Goal: Communication & Community: Share content

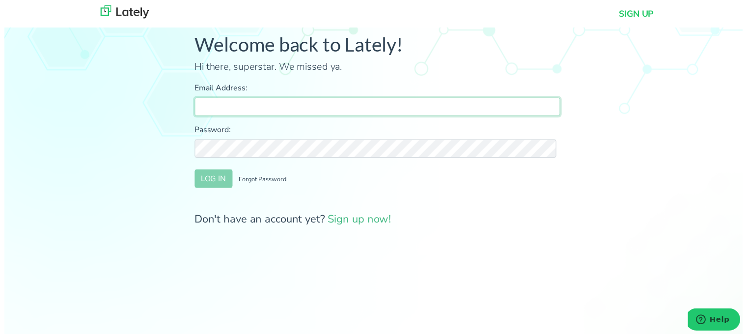
type input "[PERSON_NAME][EMAIL_ADDRESS][DOMAIN_NAME]"
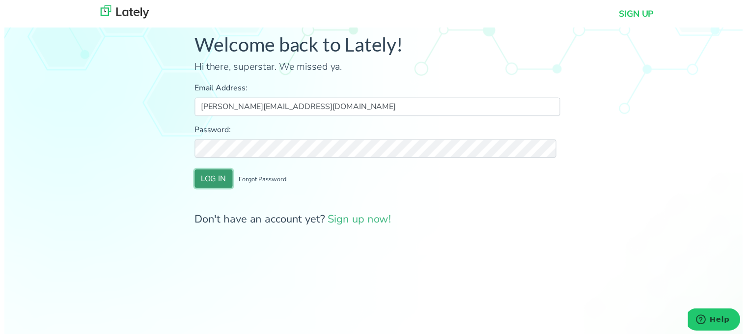
click at [205, 176] on button "LOG IN" at bounding box center [212, 180] width 38 height 19
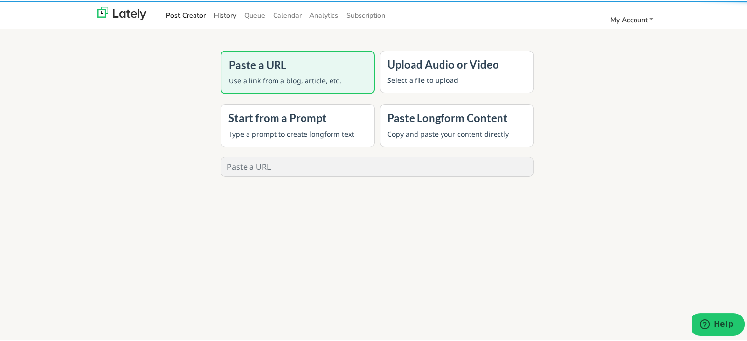
click at [212, 13] on link "History" at bounding box center [225, 14] width 30 height 16
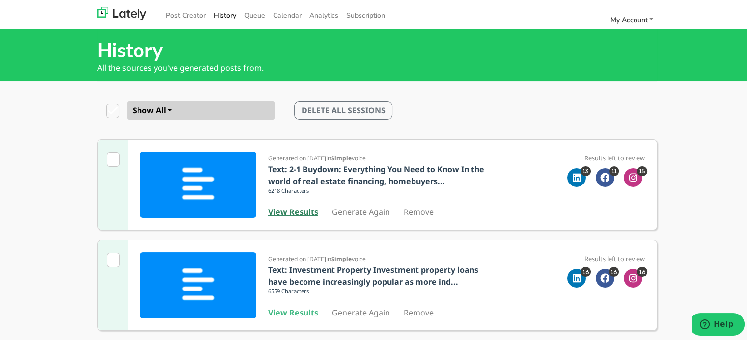
click at [272, 210] on b "View Results" at bounding box center [293, 210] width 50 height 11
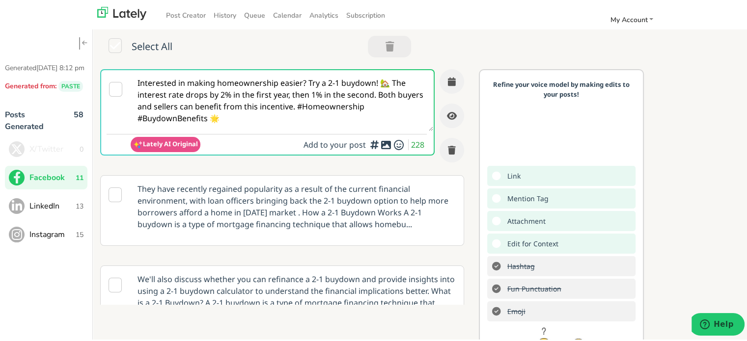
click at [238, 90] on textarea "Interested in making homeownership easier? Try a 2-1 buydown! 🏡 The interest ra…" at bounding box center [282, 99] width 303 height 61
paste textarea "Self-employed and curious how long a bank statement loan takes? Close in about …"
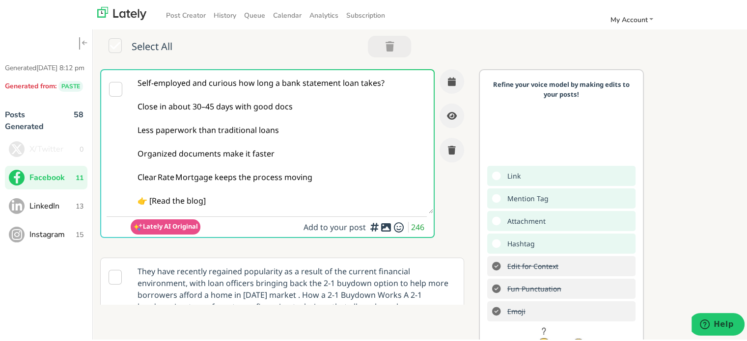
click at [134, 131] on textarea "Self-employed and curious how long a bank statement loan takes? Close in about …" at bounding box center [282, 140] width 303 height 143
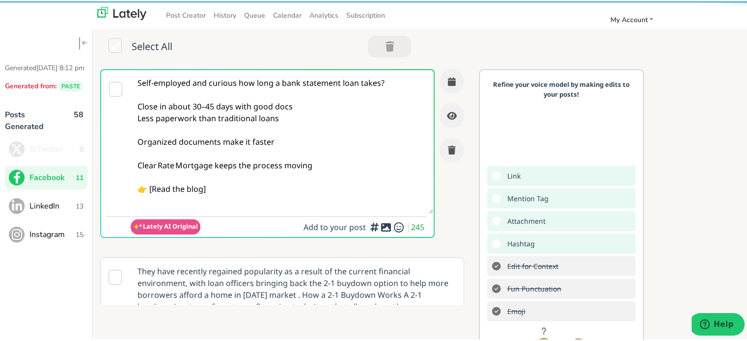
click at [137, 141] on textarea "Self-employed and curious how long a bank statement loan takes? Close in about …" at bounding box center [282, 140] width 303 height 143
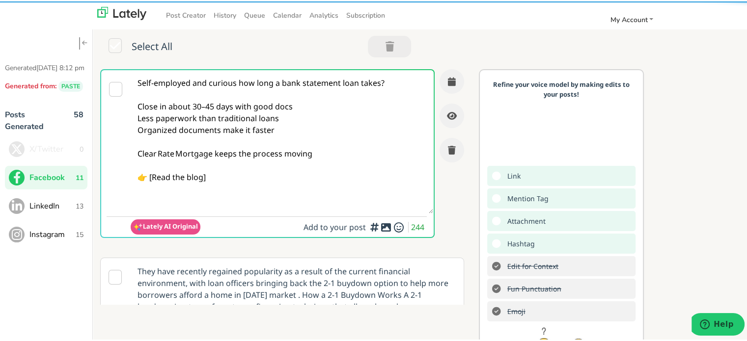
click at [134, 154] on textarea "Self-employed and curious how long a bank statement loan takes? Close in about …" at bounding box center [282, 140] width 303 height 143
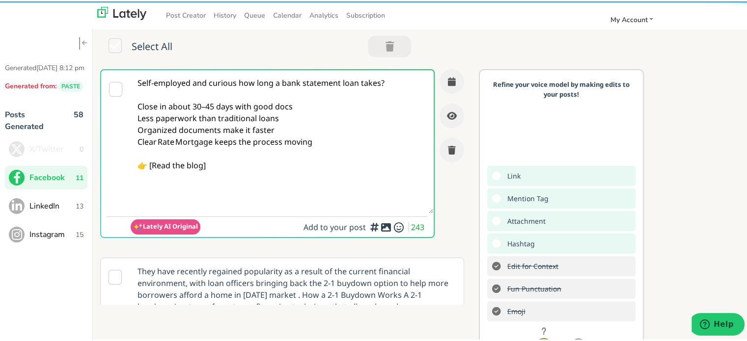
click at [149, 166] on textarea "Self-employed and curious how long a bank statement loan takes? Close in about …" at bounding box center [282, 140] width 303 height 143
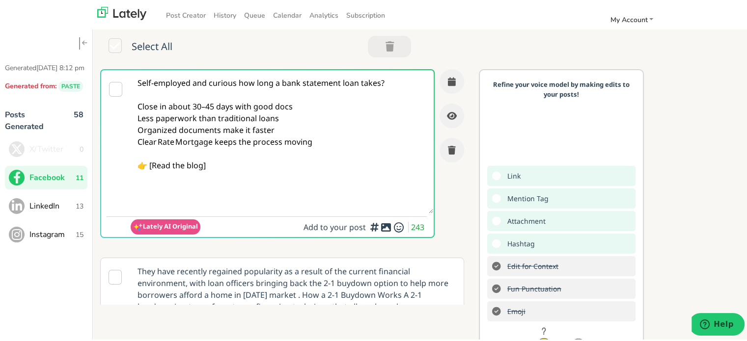
click at [152, 165] on textarea "Self-employed and curious how long a bank statement loan takes? Close in about …" at bounding box center [282, 140] width 303 height 143
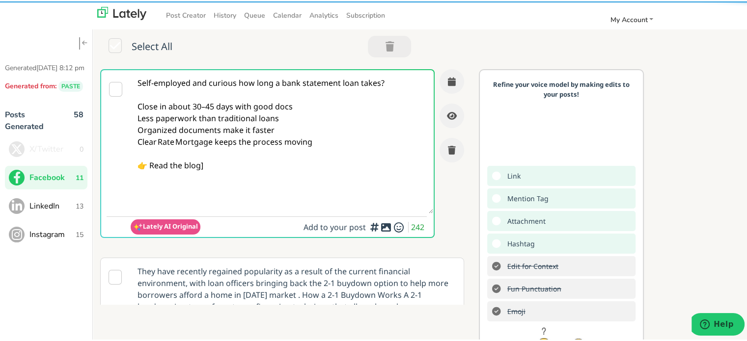
click at [208, 165] on textarea "Self-employed and curious how long a bank statement loan takes? Close in about …" at bounding box center [282, 140] width 303 height 143
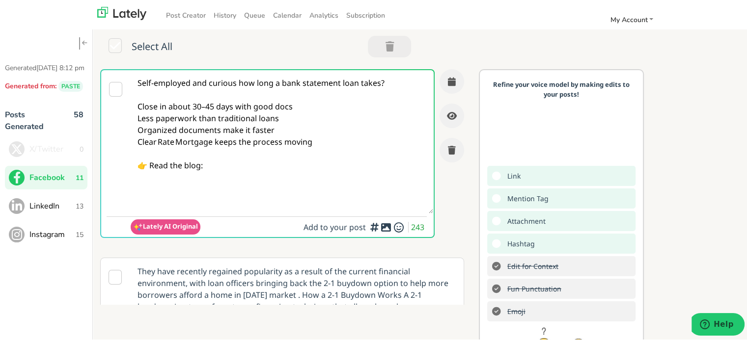
paste textarea "[URL][DOMAIN_NAME]"
click at [277, 168] on textarea "Self-employed and curious how long a bank statement loan takes? Close in about …" at bounding box center [282, 140] width 303 height 143
click at [285, 119] on textarea "Self-employed and curious how long a bank statement loan takes? Close in about …" at bounding box center [282, 140] width 303 height 143
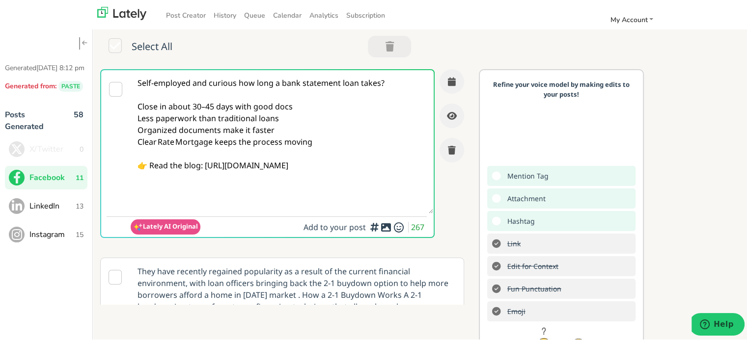
click at [236, 145] on textarea "Self-employed and curious how long a bank statement loan takes? Close in about …" at bounding box center [282, 140] width 303 height 143
click at [449, 182] on div "Self-employed and curious how long a bank statement loan takes? Close in about …" at bounding box center [282, 157] width 364 height 179
drag, startPoint x: 145, startPoint y: 97, endPoint x: 167, endPoint y: 106, distance: 23.4
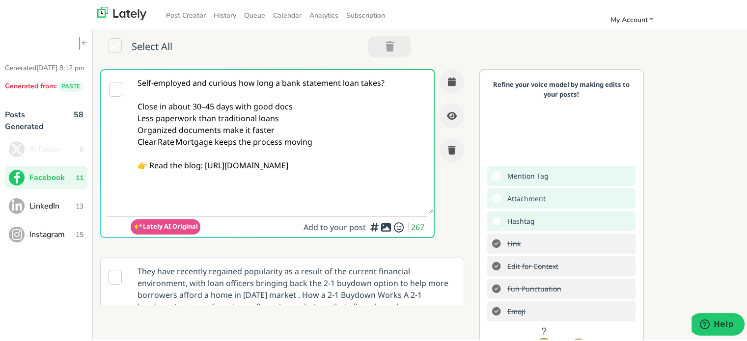
click at [167, 106] on textarea "Self-employed and curious how long a bank statement loan takes? Close in about …" at bounding box center [282, 140] width 303 height 143
click at [144, 104] on textarea "Self-employed and curious how long a bank statement loan takes? Close in about …" at bounding box center [282, 140] width 303 height 143
click at [141, 104] on textarea "Self-employed and curious how long a bank statement loan takes? Close in about …" at bounding box center [282, 140] width 303 height 143
drag, startPoint x: 138, startPoint y: 102, endPoint x: 294, endPoint y: 133, distance: 159.6
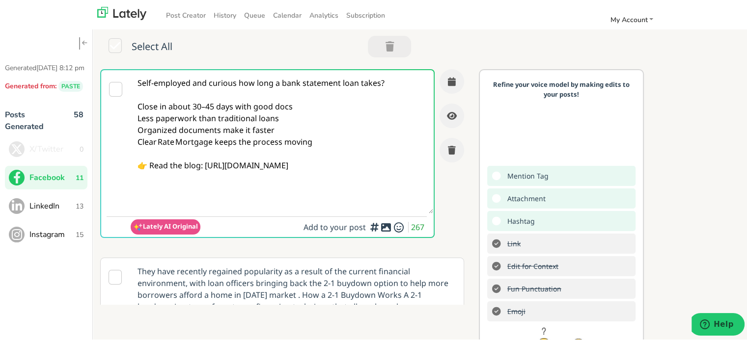
click at [294, 133] on textarea "Self-employed and curious how long a bank statement loan takes? Close in about …" at bounding box center [282, 140] width 303 height 143
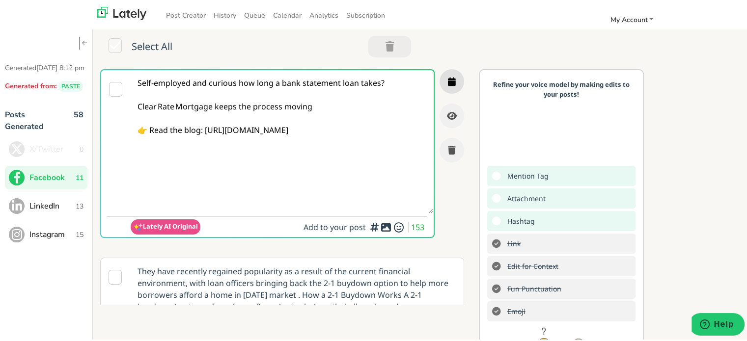
type textarea "Self-employed and curious how long a bank statement loan takes? Clear Rate Mort…"
click at [448, 78] on icon "button" at bounding box center [452, 80] width 8 height 9
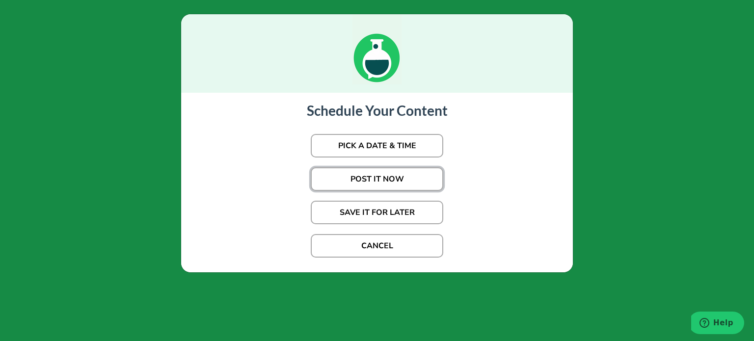
click at [358, 175] on button "POST IT NOW" at bounding box center [377, 179] width 133 height 24
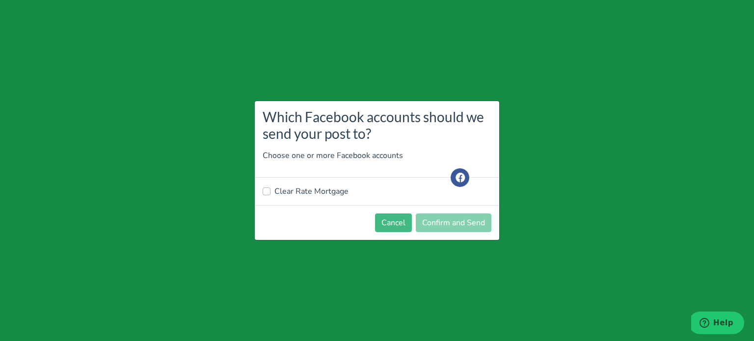
click at [310, 192] on label "Clear Rate Mortgage" at bounding box center [312, 192] width 74 height 12
click at [271, 192] on input "Clear Rate Mortgage" at bounding box center [267, 191] width 8 height 10
checkbox input "true"
click at [434, 221] on button "Confirm and Send" at bounding box center [454, 223] width 76 height 19
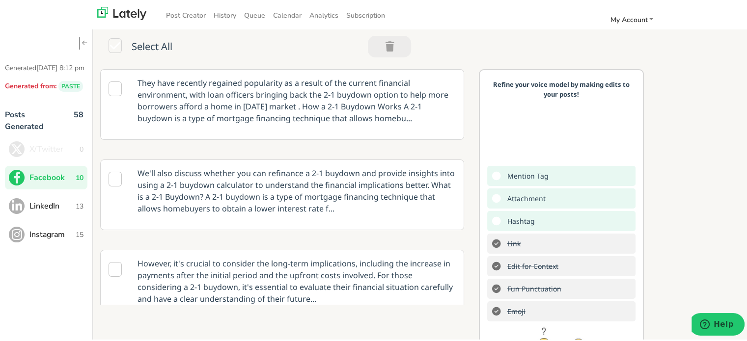
click at [77, 210] on span "13" at bounding box center [80, 205] width 8 height 10
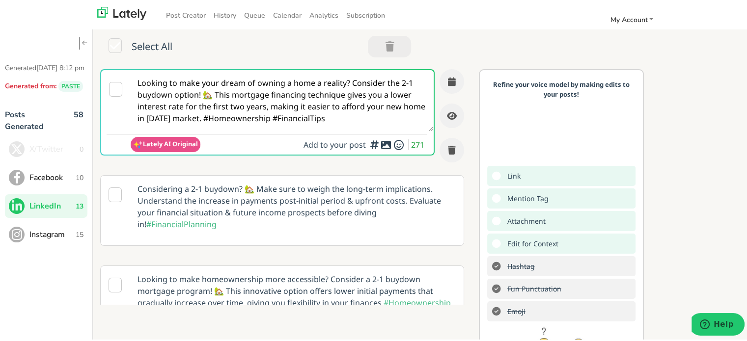
click at [219, 97] on textarea "Looking to make your dream of owning a home a reality? Consider the 2-1 buydown…" at bounding box center [282, 99] width 303 height 61
paste textarea "Self-employed? Wondering how quickly you can close using a bank statement loan?…"
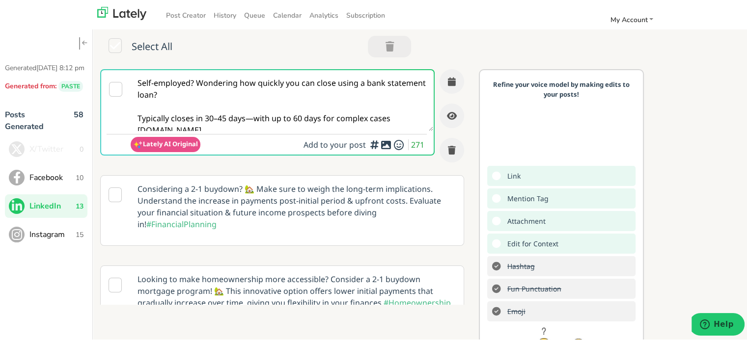
scroll to position [18, 0]
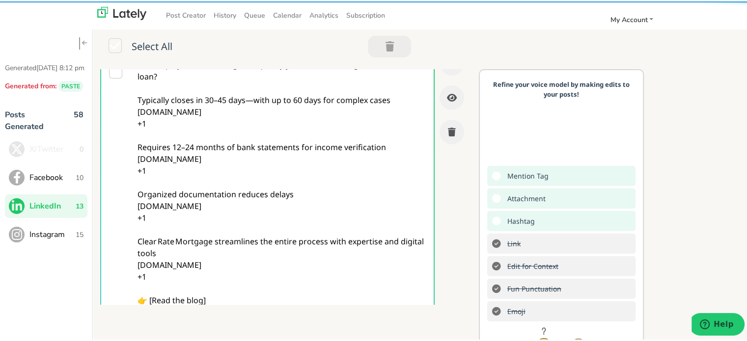
click at [191, 275] on textarea "Self-employed? Wondering how quickly you can close using a bank statement loan?…" at bounding box center [282, 181] width 303 height 261
drag, startPoint x: 191, startPoint y: 275, endPoint x: 130, endPoint y: 95, distance: 189.8
click at [131, 95] on textarea "Self-employed? Wondering how quickly you can close using a bank statement loan?…" at bounding box center [282, 181] width 303 height 261
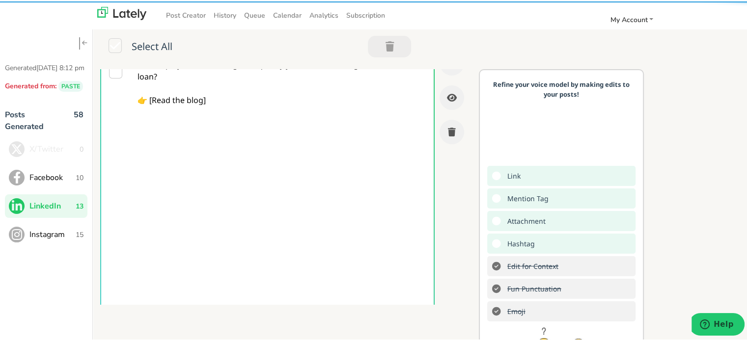
scroll to position [0, 0]
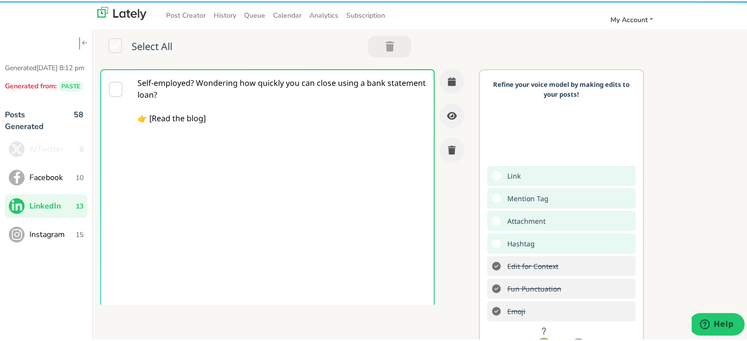
click at [195, 86] on textarea "Self-employed? Wondering how quickly you can close using a bank statement loan?…" at bounding box center [282, 199] width 303 height 261
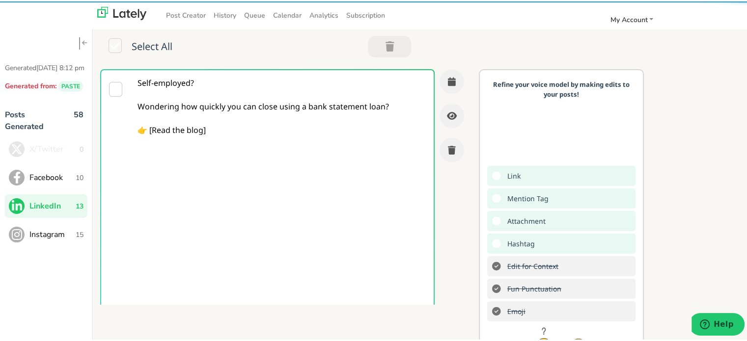
click at [219, 133] on textarea "Self-employed? Wondering how quickly you can close using a bank statement loan?…" at bounding box center [282, 199] width 303 height 261
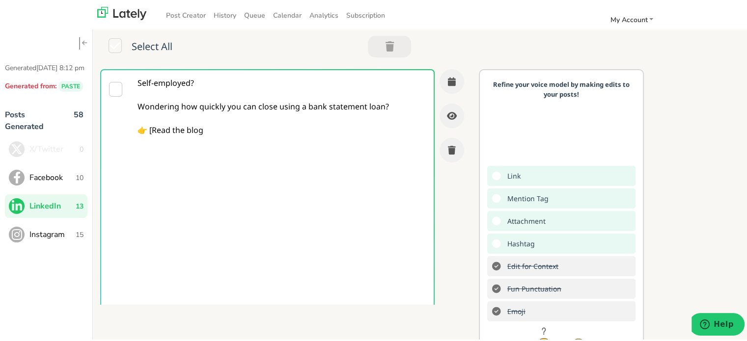
click at [153, 132] on textarea "Self-employed? Wondering how quickly you can close using a bank statement loan?…" at bounding box center [282, 199] width 303 height 261
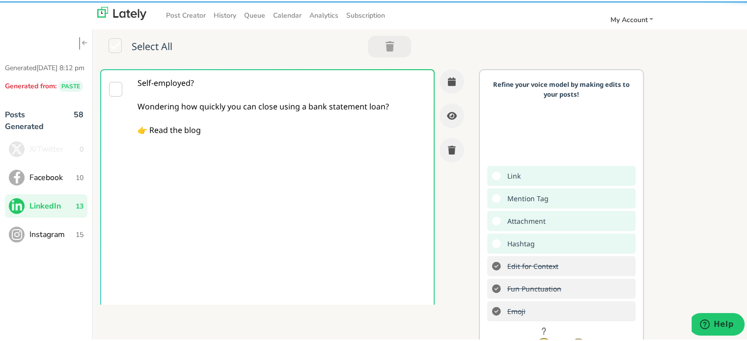
click at [241, 120] on textarea "Self-employed? Wondering how quickly you can close using a bank statement loan?…" at bounding box center [282, 199] width 303 height 261
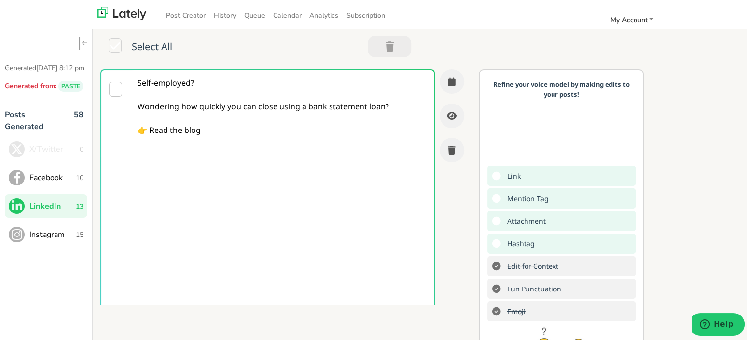
click at [222, 129] on textarea "Self-employed? Wondering how quickly you can close using a bank statement loan?…" at bounding box center [282, 199] width 303 height 261
paste textarea "[URL][DOMAIN_NAME]"
type textarea "Self-employed? Wondering how quickly you can close using a bank statement loan?…"
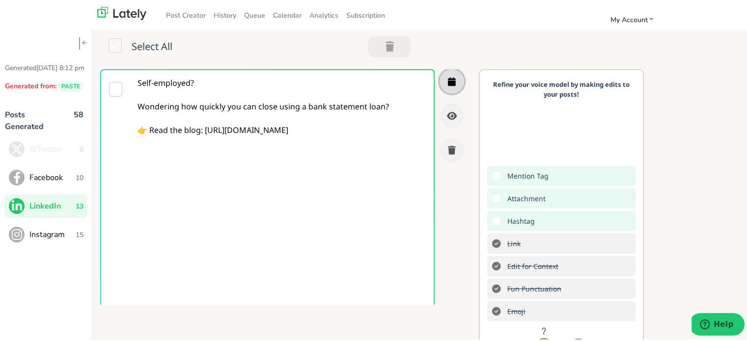
click at [441, 74] on button "button" at bounding box center [452, 80] width 25 height 25
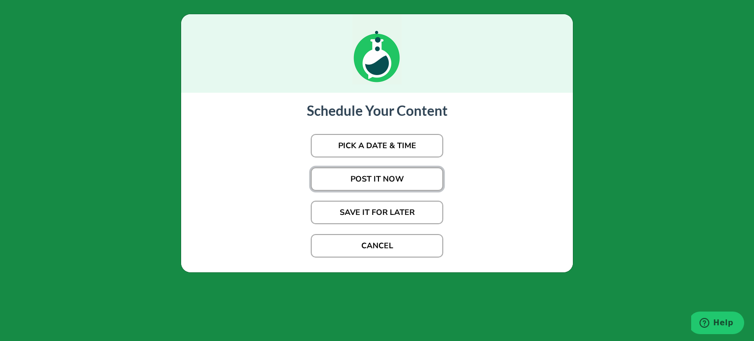
click at [361, 175] on button "POST IT NOW" at bounding box center [377, 179] width 133 height 24
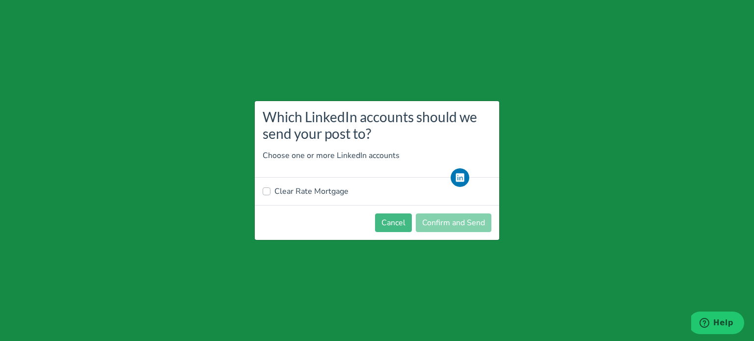
click at [291, 187] on label "Clear Rate Mortgage" at bounding box center [312, 192] width 74 height 12
click at [271, 187] on input "Clear Rate Mortgage" at bounding box center [267, 191] width 8 height 10
checkbox input "true"
click at [454, 222] on button "Confirm and Send" at bounding box center [454, 223] width 76 height 19
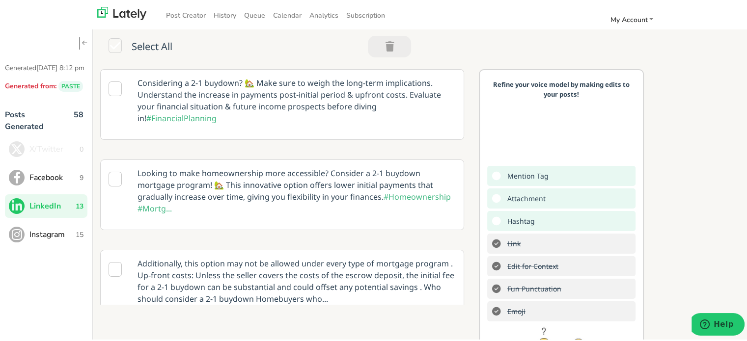
click at [77, 182] on span "Facebook" at bounding box center [54, 176] width 50 height 12
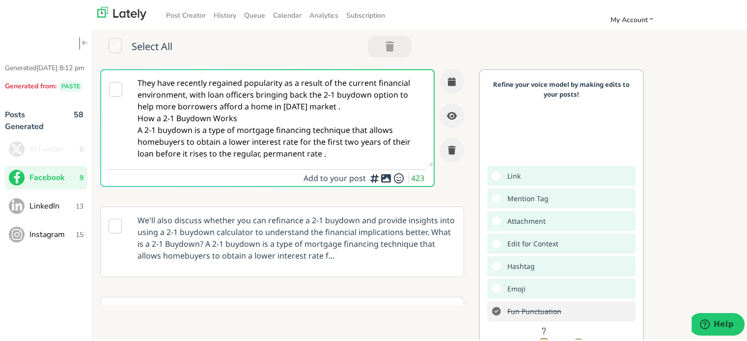
paste textarea "Finding the right mortgage doesn’t have to be complicated. Clear Rate Mortgage …"
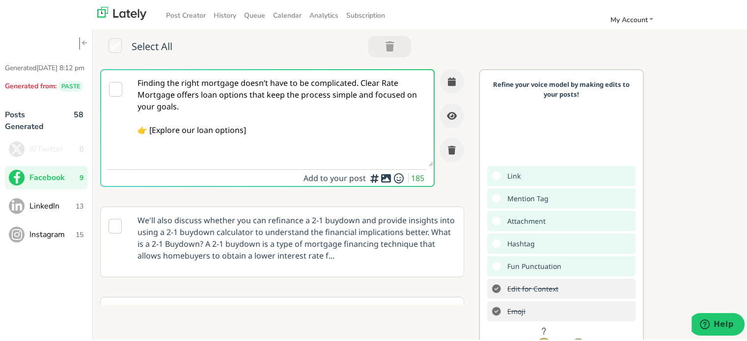
click at [360, 84] on textarea "Finding the right mortgage doesn’t have to be complicated. Clear Rate Mortgage …" at bounding box center [282, 117] width 303 height 96
click at [358, 84] on textarea "Finding the right mortgage doesn’t have to be complicated. Clear Rate Mortgage …" at bounding box center [282, 117] width 303 height 96
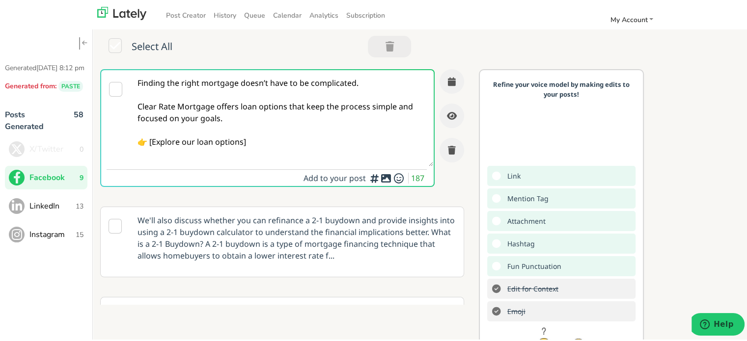
click at [155, 138] on textarea "Finding the right mortgage doesn’t have to be complicated. Clear Rate Mortgage …" at bounding box center [282, 117] width 303 height 96
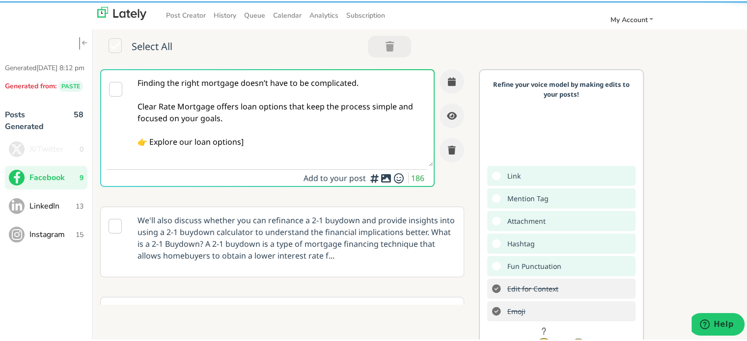
click at [249, 141] on textarea "Finding the right mortgage doesn’t have to be complicated. Clear Rate Mortgage …" at bounding box center [282, 117] width 303 height 96
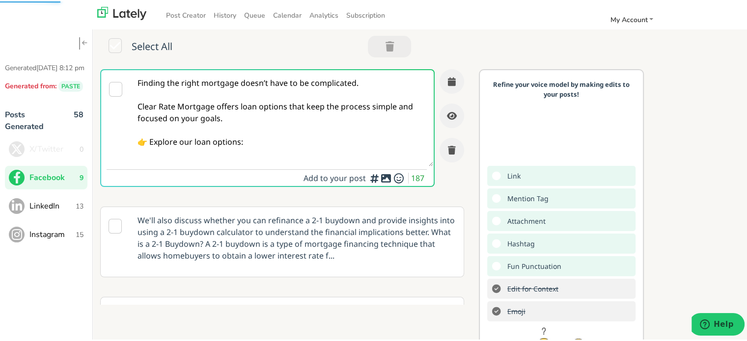
paste textarea "[URL][DOMAIN_NAME]"
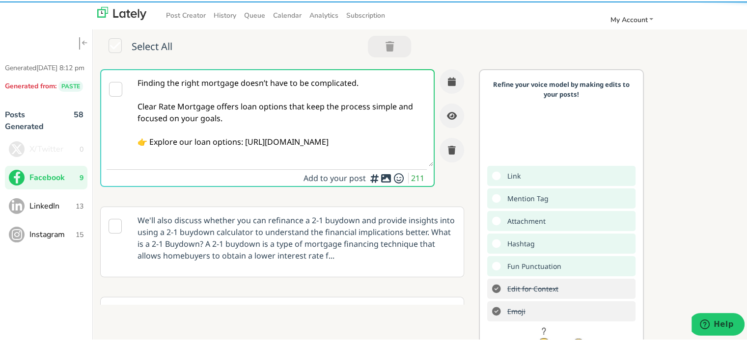
click at [255, 139] on textarea "Finding the right mortgage doesn’t have to be complicated. Clear Rate Mortgage …" at bounding box center [282, 117] width 303 height 96
type textarea "Finding the right mortgage doesn’t have to be complicated. Clear Rate Mortgage …"
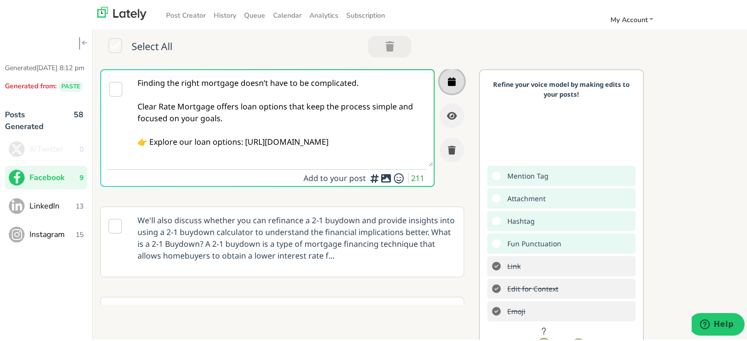
click at [448, 76] on icon "button" at bounding box center [452, 80] width 8 height 9
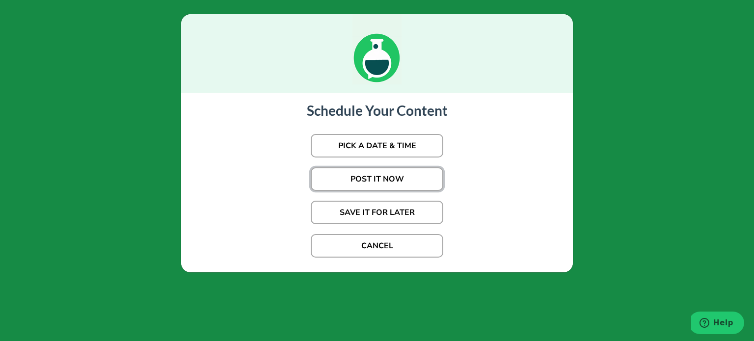
click at [369, 180] on button "POST IT NOW" at bounding box center [377, 179] width 133 height 24
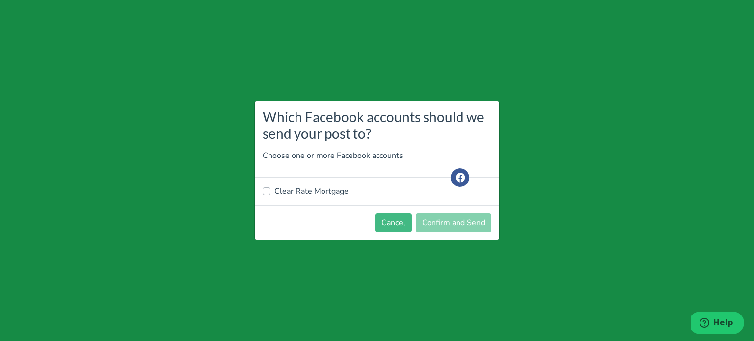
click at [322, 184] on div "Clear Rate Mortgage" at bounding box center [377, 192] width 245 height 28
click at [322, 192] on label "Clear Rate Mortgage" at bounding box center [312, 192] width 74 height 12
click at [271, 192] on input "Clear Rate Mortgage" at bounding box center [267, 191] width 8 height 10
checkbox input "true"
click at [449, 216] on button "Confirm and Send" at bounding box center [454, 223] width 76 height 19
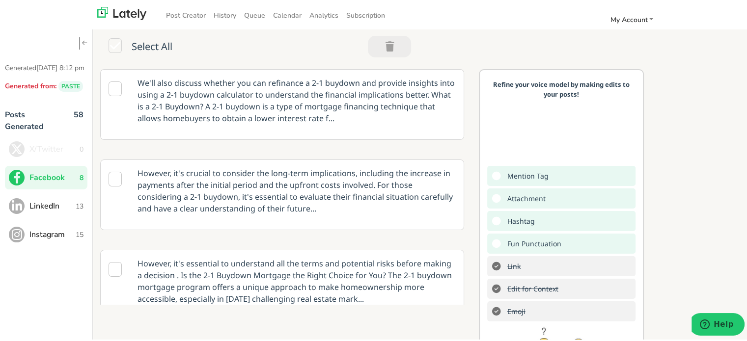
click at [49, 217] on button "LinkedIn 13" at bounding box center [46, 205] width 83 height 24
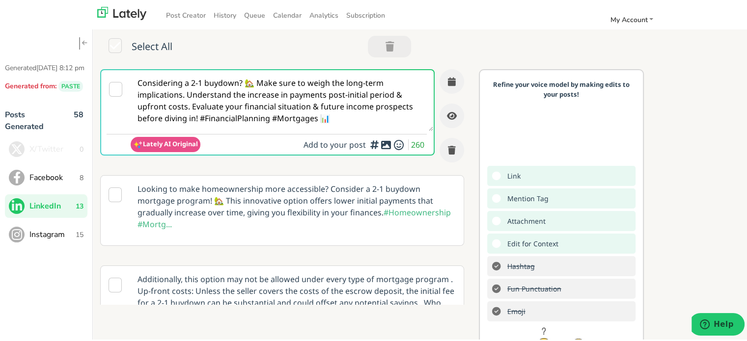
click at [264, 96] on textarea "Considering a 2-1 buydown? 🏡 Make sure to weigh the long-term implications. Und…" at bounding box center [282, 99] width 303 height 61
paste textarea "[PERSON_NAME] Rate Mortgage provides a range of loan options designed to suppor…"
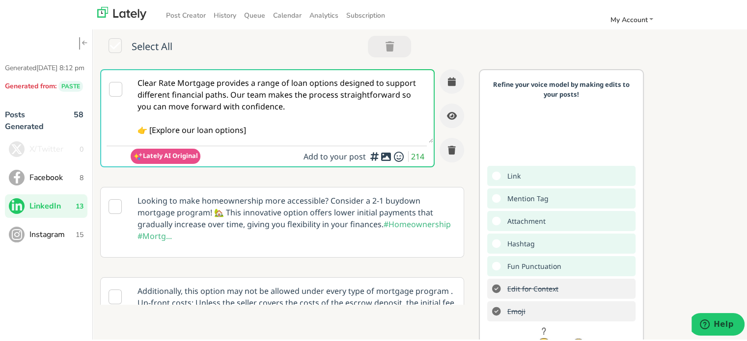
click at [226, 93] on textarea "Clear Rate Mortgage provides a range of loan options designed to support differ…" at bounding box center [282, 105] width 303 height 73
click at [229, 93] on textarea "Clear Rate Mortgage provides a range of loan options designed to support differ…" at bounding box center [282, 105] width 303 height 73
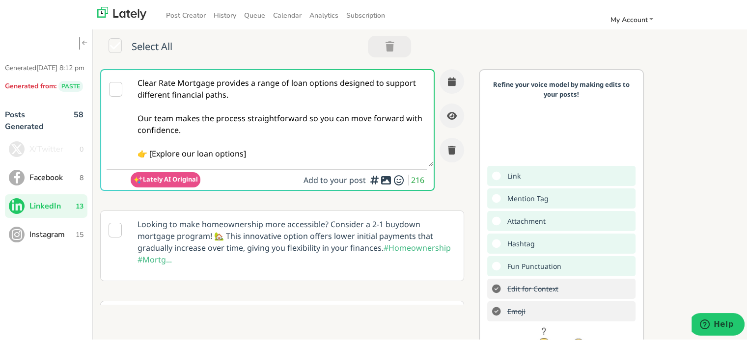
click at [270, 121] on textarea "Clear Rate Mortgage provides a range of loan options designed to support differ…" at bounding box center [282, 117] width 303 height 96
click at [256, 155] on textarea "Clear Rate Mortgage provides a range of loan options designed to support differ…" at bounding box center [282, 117] width 303 height 96
click at [151, 152] on textarea "Clear Rate Mortgage provides a range of loan options designed to support differ…" at bounding box center [282, 117] width 303 height 96
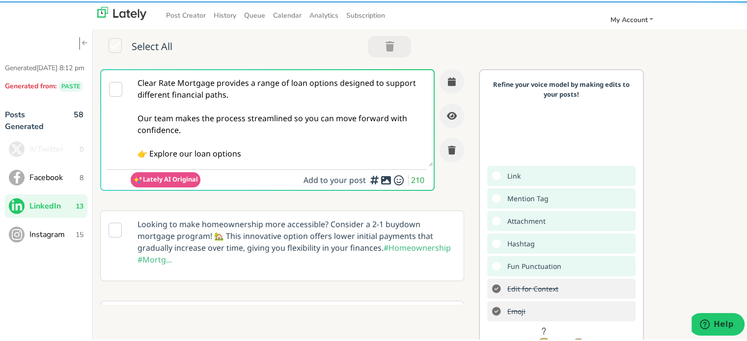
click at [251, 149] on textarea "Clear Rate Mortgage provides a range of loan options designed to support differ…" at bounding box center [282, 117] width 303 height 96
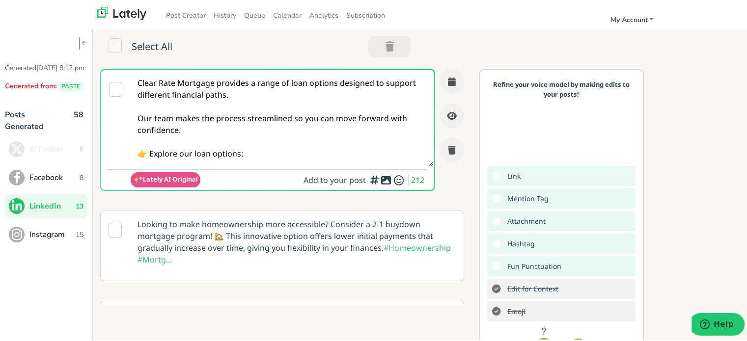
paste textarea "[URL][DOMAIN_NAME]"
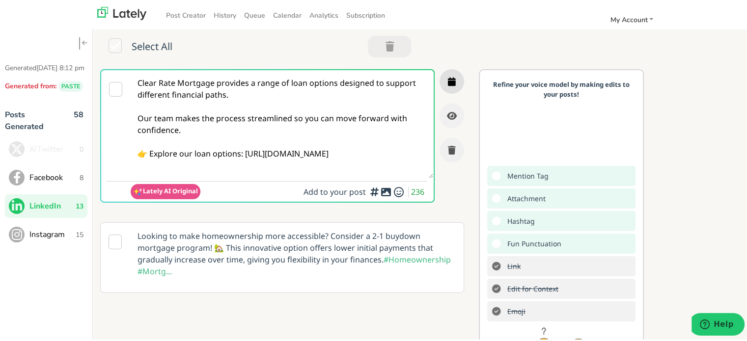
type textarea "Clear Rate Mortgage provides a range of loan options designed to support differ…"
click at [448, 80] on icon "button" at bounding box center [452, 80] width 8 height 9
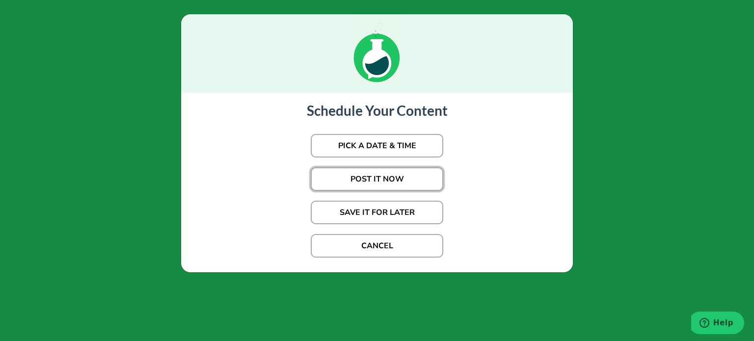
click at [363, 182] on button "POST IT NOW" at bounding box center [377, 179] width 133 height 24
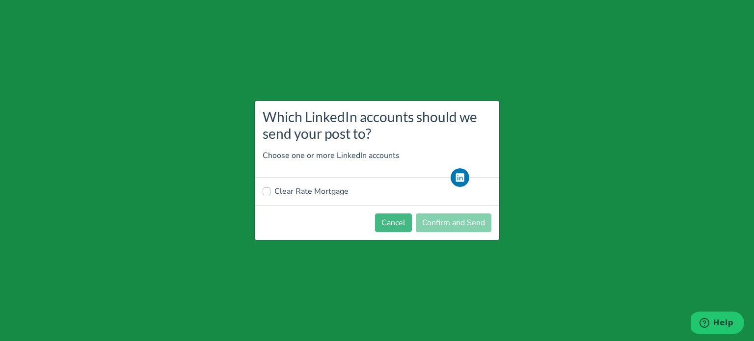
click at [318, 192] on label "Clear Rate Mortgage" at bounding box center [312, 192] width 74 height 12
click at [271, 192] on input "Clear Rate Mortgage" at bounding box center [267, 191] width 8 height 10
checkbox input "true"
click at [452, 219] on button "Confirm and Send" at bounding box center [454, 223] width 76 height 19
